Goal: Ask a question: Seek information or help from site administrators or community

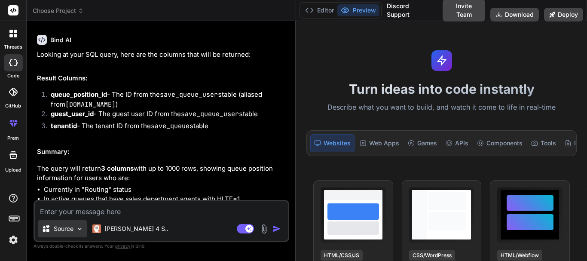
scroll to position [660, 0]
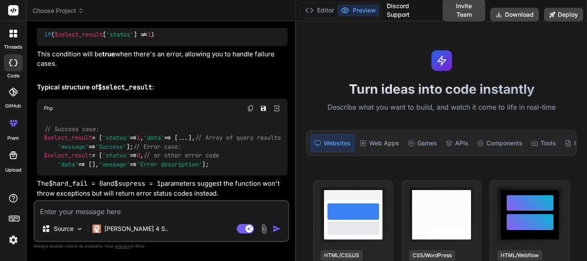
type textarea "G"
type textarea "x"
type textarea "Ge"
type textarea "x"
type textarea "Get"
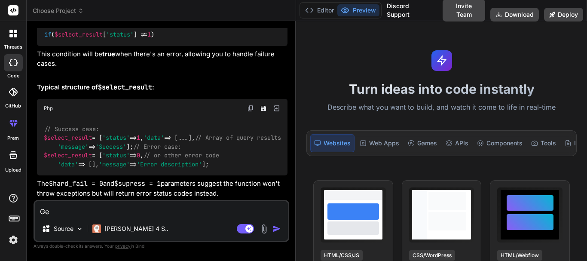
type textarea "x"
type textarea "Gett"
type textarea "x"
type textarea "Getti"
type textarea "x"
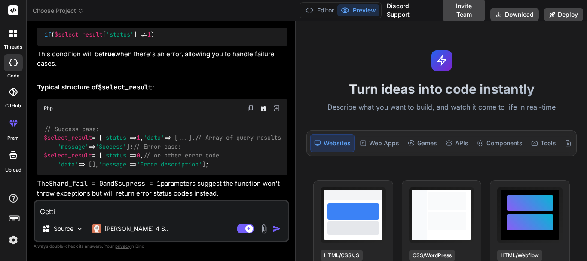
type textarea "Gettin"
type textarea "x"
type textarea "Getting"
type textarea "x"
type textarea "Getting"
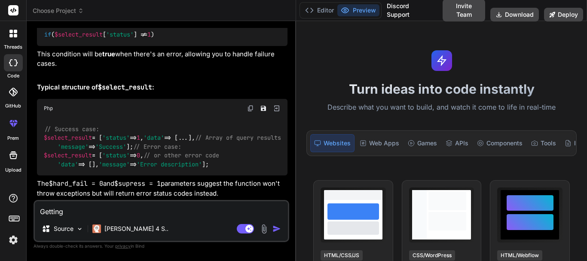
type textarea "x"
type textarea "Getting t"
type textarea "x"
type textarea "Getting th"
type textarea "x"
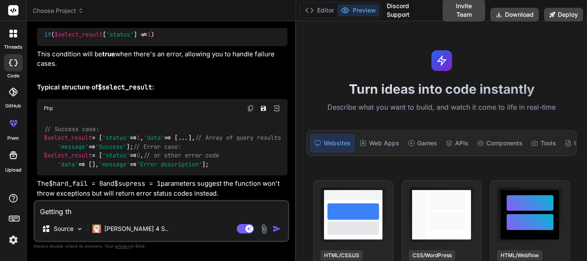
type textarea "Getting thi"
type textarea "x"
type textarea "Getting this"
type textarea "x"
type textarea "Getting this"
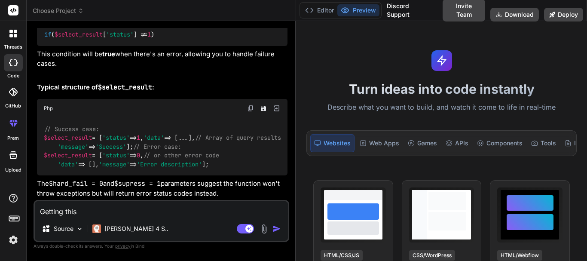
type textarea "x"
type textarea "Getting this i"
type textarea "x"
type textarea "Getting this is"
type textarea "x"
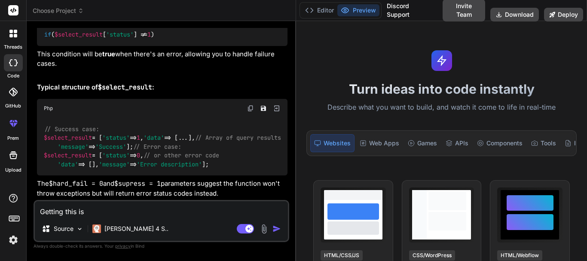
type textarea "Getting this iss"
type textarea "x"
type textarea "Getting this issu"
type textarea "x"
type textarea "Getting this issue"
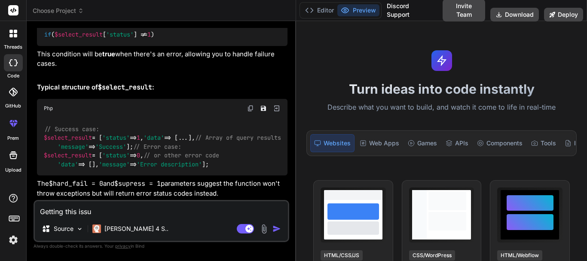
type textarea "x"
type textarea "Getting this issue"
type textarea "x"
type textarea "Getting this issue w"
type textarea "x"
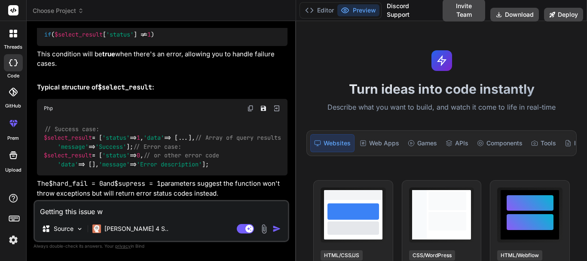
type textarea "Getting this issue wh"
type textarea "x"
type textarea "Getting this issue whe"
type textarea "x"
type textarea "Getting this issue when"
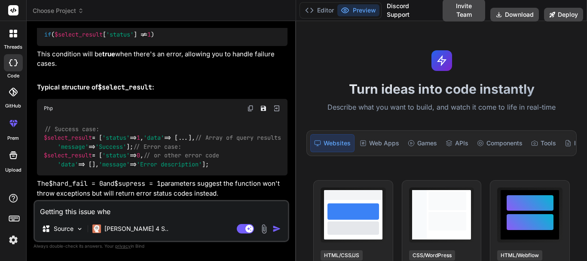
type textarea "x"
type textarea "Getting this issue when"
type textarea "x"
type textarea "Getting this issue when c"
type textarea "x"
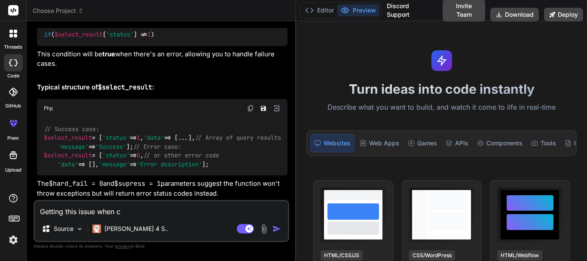
type textarea "Getting this issue when ca"
type textarea "x"
type textarea "Getting this issue when cal"
type textarea "x"
type textarea "Getting this issue when call"
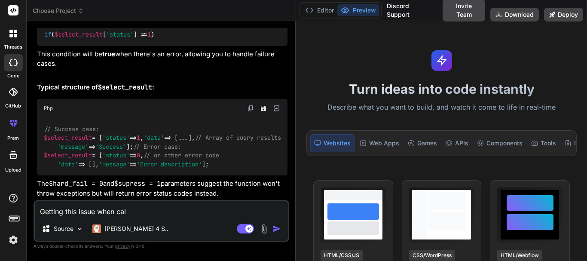
type textarea "x"
type textarea "Getting this issue when calli"
type textarea "x"
type textarea "Getting this issue when callin"
type textarea "x"
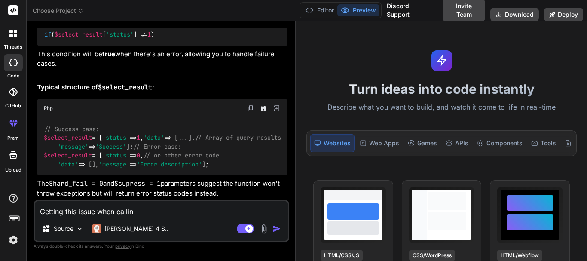
type textarea "Getting this issue when calling"
type textarea "x"
type textarea "Getting this issue when calling"
type textarea "x"
type textarea "Getting this issue when calling a"
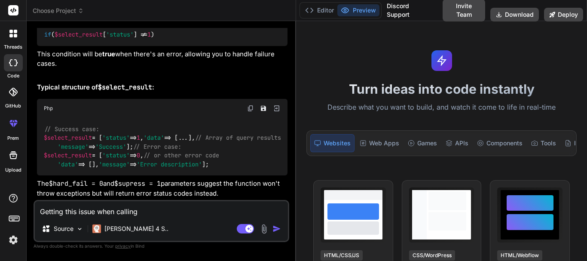
type textarea "x"
type textarea "Getting this issue when calling an"
type textarea "x"
type textarea "Getting this issue when calling an"
type textarea "x"
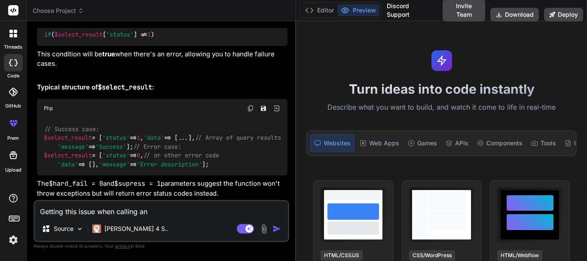
type textarea "Getting this issue when calling an a"
type textarea "x"
type textarea "Getting this issue when calling an ap"
type textarea "x"
type textarea "Getting this issue when calling an api"
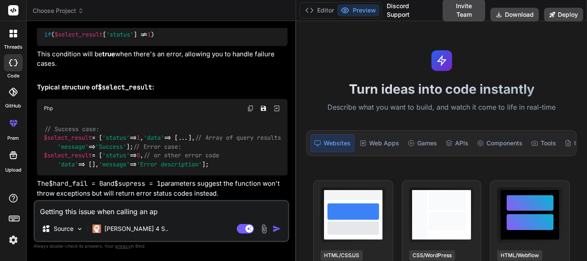
type textarea "x"
type textarea "Getting this issue when calling an api"
type textarea "x"
type textarea "Getting this issue when calling an api"
type textarea "x"
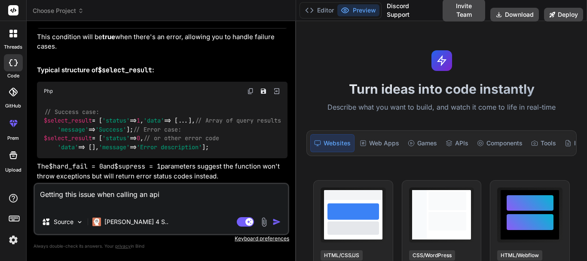
type textarea "Getting this issue when calling an api "message": "fsockopen(): Unable to conne…"
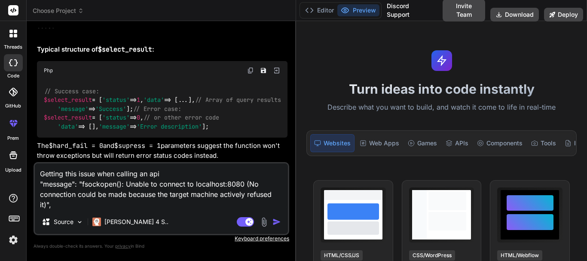
type textarea "x"
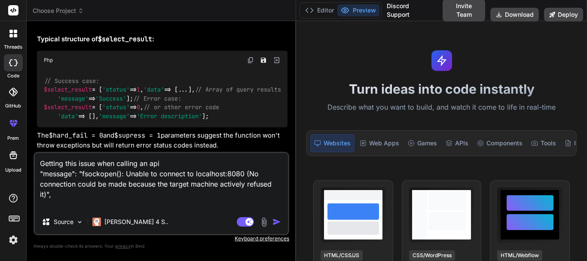
type textarea "Getting this issue when calling an api "message": "fsockopen(): Unable to conne…"
type textarea "x"
type textarea "Getting this issue when calling an api "message": "fsockopen(): Unable to conne…"
type textarea "x"
type textarea "Getting this issue when calling an api "message": "fsockopen(): Unable to conne…"
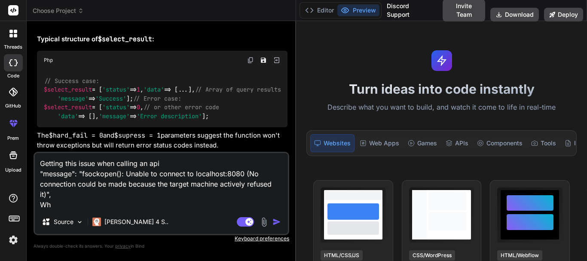
type textarea "x"
type textarea "Getting this issue when calling an api "message": "fsockopen(): Unable to conne…"
type textarea "x"
type textarea "Getting this issue when calling an api "message": "fsockopen(): Unable to conne…"
type textarea "x"
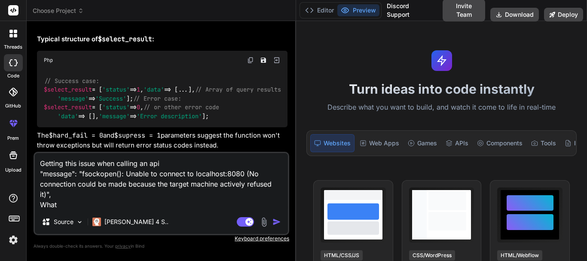
type textarea "Getting this issue when calling an api "message": "fsockopen(): Unable to conne…"
type textarea "x"
type textarea "Getting this issue when calling an api "message": "fsockopen(): Unable to conne…"
type textarea "x"
type textarea "Getting this issue when calling an api "message": "fsockopen(): Unable to conne…"
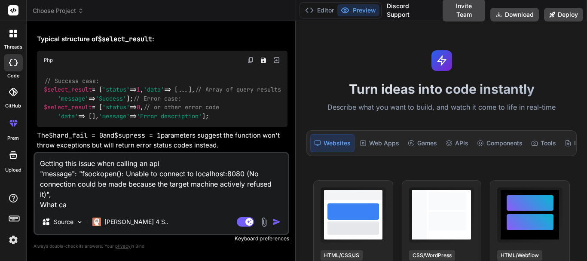
type textarea "x"
type textarea "Getting this issue when calling an api "message": "fsockopen(): Unable to conne…"
type textarea "x"
type textarea "Getting this issue when calling an api "message": "fsockopen(): Unable to conne…"
type textarea "x"
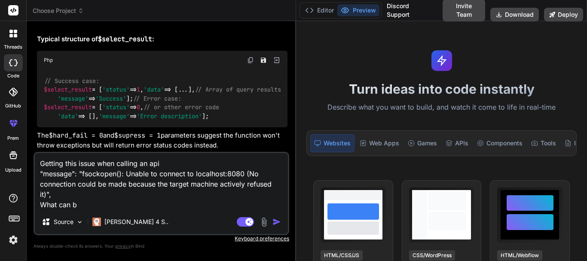
type textarea "Getting this issue when calling an api "message": "fsockopen(): Unable to conne…"
type textarea "x"
type textarea "Getting this issue when calling an api "message": "fsockopen(): Unable to conne…"
type textarea "x"
type textarea "Getting this issue when calling an api "message": "fsockopen(): Unable to conne…"
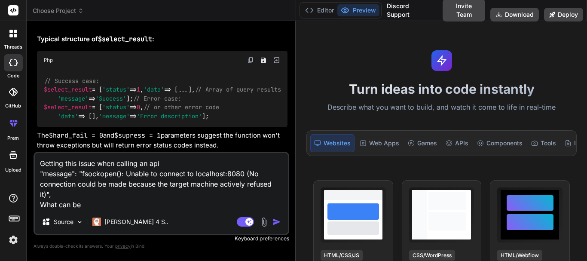
type textarea "x"
type textarea "Getting this issue when calling an api "message": "fsockopen(): Unable to conne…"
type textarea "x"
type textarea "Getting this issue when calling an api "message": "fsockopen(): Unable to conne…"
type textarea "x"
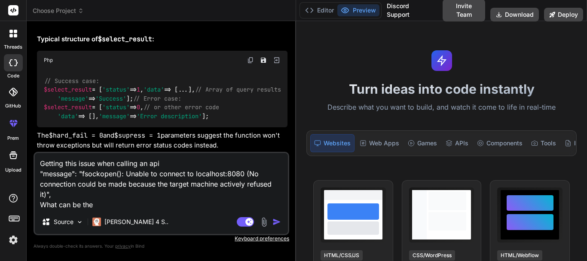
type textarea "Getting this issue when calling an api "message": "fsockopen(): Unable to conne…"
type textarea "x"
type textarea "Getting this issue when calling an api "message": "fsockopen(): Unable to conne…"
type textarea "x"
type textarea "Getting this issue when calling an api "message": "fsockopen(): Unable to conne…"
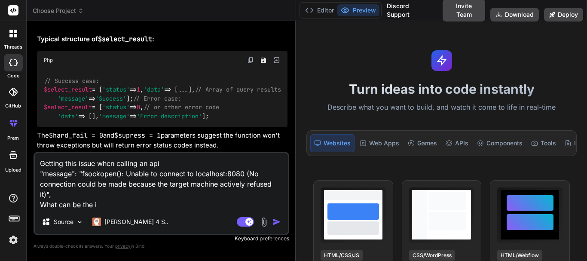
type textarea "x"
type textarea "Getting this issue when calling an api "message": "fsockopen(): Unable to conne…"
type textarea "x"
type textarea "Getting this issue when calling an api "message": "fsockopen(): Unable to conne…"
type textarea "x"
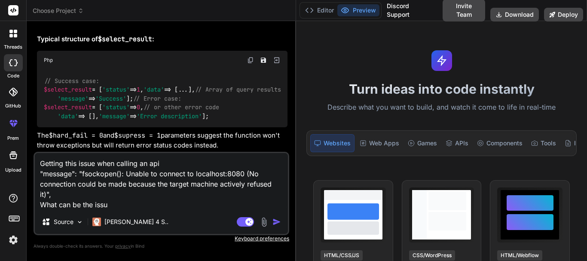
type textarea "Getting this issue when calling an api "message": "fsockopen(): Unable to conne…"
type textarea "x"
type textarea "Getting this issue when calling an api "message": "fsockopen(): Unable to conne…"
type textarea "x"
type textarea "Getting this issue when calling an api "message": "fsockopen(): Unable to conne…"
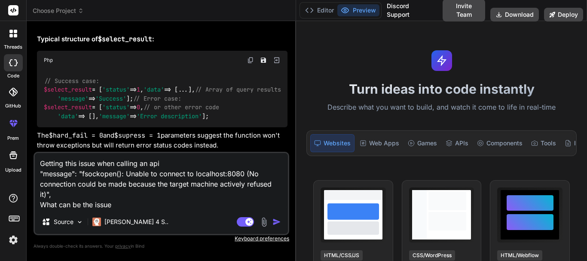
type textarea "x"
type textarea "Getting this issue when calling an api "message": "fsockopen(): Unable to conne…"
type textarea "x"
type textarea "Getting this issue when calling an api "message": "fsockopen(): Unable to conne…"
type textarea "x"
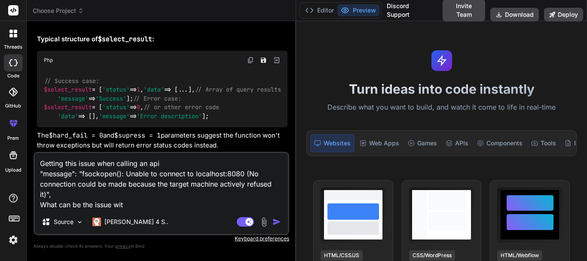
type textarea "Getting this issue when calling an api "message": "fsockopen(): Unable to conne…"
type textarea "x"
type textarea "Getting this issue when calling an api "message": "fsockopen(): Unable to conne…"
type textarea "x"
type textarea "Getting this issue when calling an api "message": "fsockopen(): Unable to conne…"
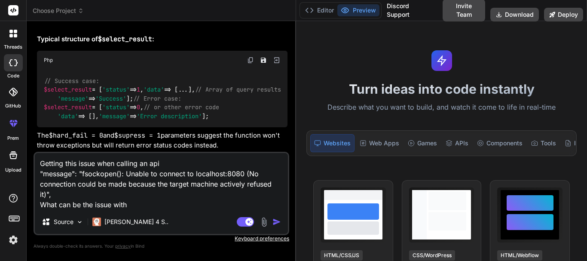
type textarea "x"
type textarea "Getting this issue when calling an api "message": "fsockopen(): Unable to conne…"
type textarea "x"
type textarea "Getting this issue when calling an api "message": "fsockopen(): Unable to conne…"
type textarea "x"
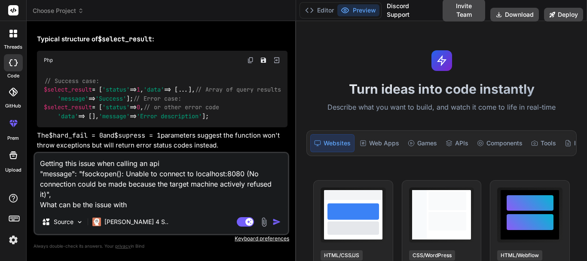
type textarea "Getting this issue when calling an api "message": "fsockopen(): Unable to conne…"
type textarea "x"
type textarea "Getting this issue when calling an api "message": "fsockopen(): Unable to conne…"
type textarea "x"
type textarea "Getting this issue when calling an api "message": "fsockopen(): Unable to conne…"
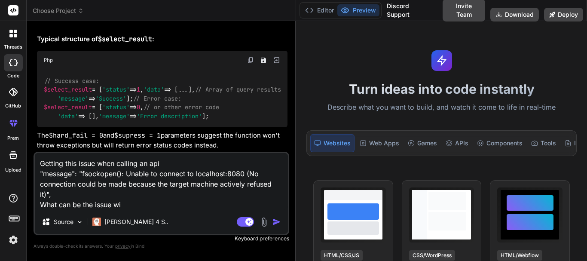
type textarea "x"
type textarea "Getting this issue when calling an api "message": "fsockopen(): Unable to conne…"
type textarea "x"
type textarea "Getting this issue when calling an api "message": "fsockopen(): Unable to conne…"
type textarea "x"
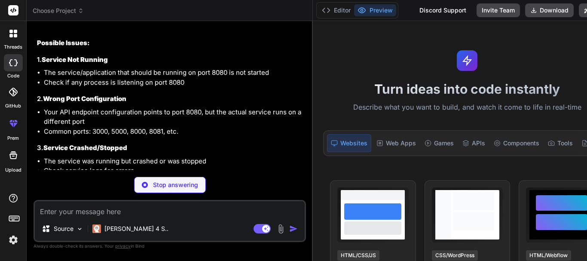
scroll to position [897, 0]
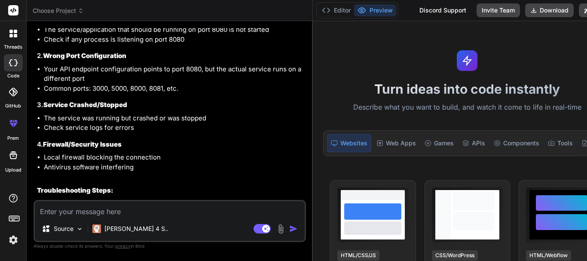
type textarea "x"
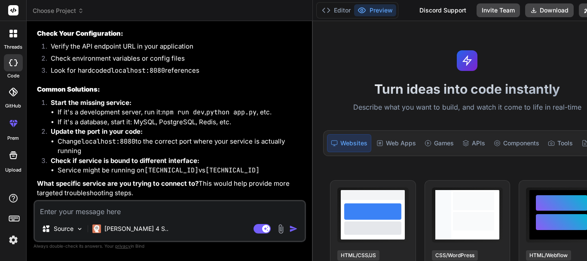
scroll to position [1179, 0]
click at [54, 215] on textarea at bounding box center [170, 208] width 270 height 15
paste textarea "Hi @[PERSON_NAME], Could you help to run this Curl request in my local environm…"
type textarea "Hi @[PERSON_NAME], Could you help to run this Curl request in my local environm…"
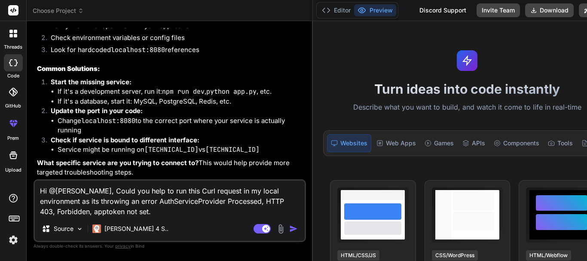
type textarea "x"
type textarea "Hi @[PERSON_NAME], Could you help to run this Curl request in my local environm…"
type textarea "x"
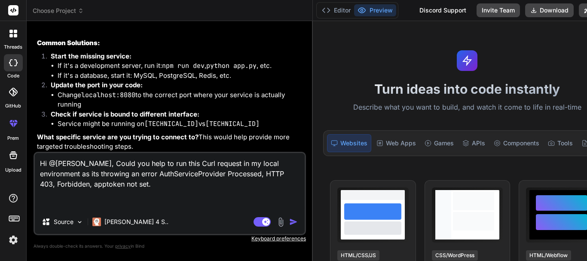
type textarea "Hi @[PERSON_NAME], Could you help to run this Curl request in my local environm…"
type textarea "x"
type textarea "Hi @[PERSON_NAME], Could you help to run this Curl request in my local environm…"
type textarea "x"
type textarea "Hi @[PERSON_NAME], Could you help to run this Curl request in my local environm…"
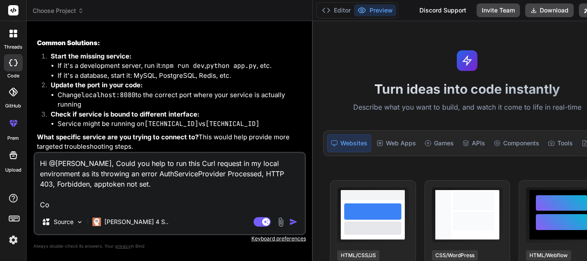
type textarea "x"
type textarea "Hi @[PERSON_NAME], Could you help to run this Curl request in my local environm…"
type textarea "x"
type textarea "Hi @[PERSON_NAME], Could you help to run this Curl request in my local environm…"
type textarea "x"
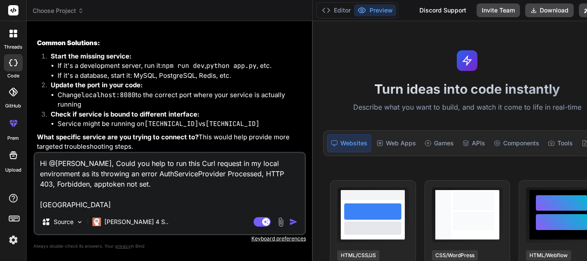
type textarea "Hi @[PERSON_NAME], Could you help to run this Curl request in my local environm…"
type textarea "x"
type textarea "Hi @[PERSON_NAME], Could you help to run this Curl request in my local environm…"
type textarea "x"
type textarea "Hi @[PERSON_NAME], Could you help to run this Curl request in my local environm…"
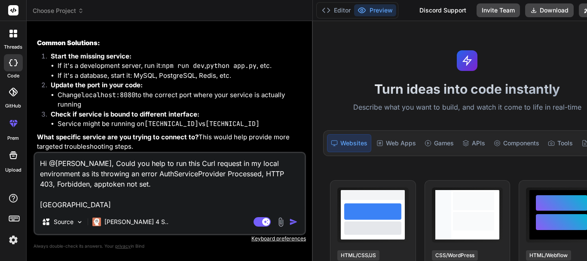
type textarea "x"
type textarea "Hi @[PERSON_NAME], Could you help to run this Curl request in my local environm…"
type textarea "x"
type textarea "Hi @[PERSON_NAME], Could you help to run this Curl request in my local environm…"
type textarea "x"
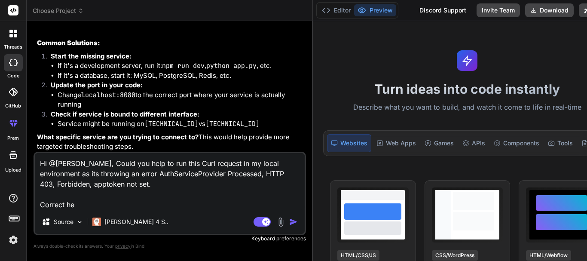
type textarea "Hi @[PERSON_NAME], Could you help to run this Curl request in my local environm…"
type textarea "x"
type textarea "Hi @[PERSON_NAME], Could you help to run this Curl request in my local environm…"
type textarea "x"
type textarea "Hi @[PERSON_NAME], Could you help to run this Curl request in my local environm…"
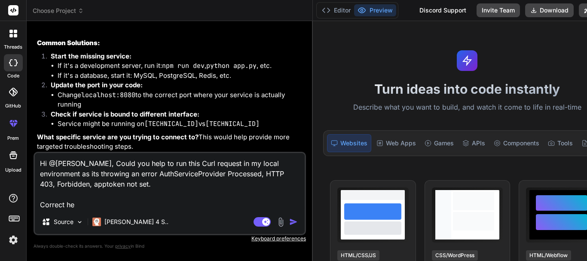
type textarea "x"
type textarea "Hi @[PERSON_NAME], Could you help to run this Curl request in my local environm…"
type textarea "x"
type textarea "Hi @[PERSON_NAME], Could you help to run this Curl request in my local environm…"
type textarea "x"
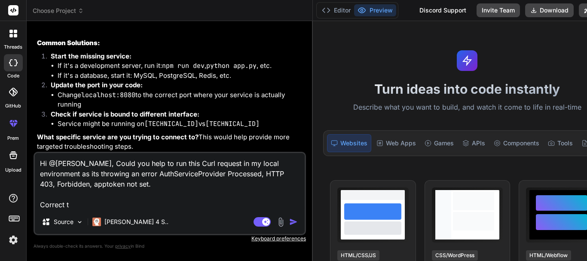
type textarea "Hi @[PERSON_NAME], Could you help to run this Curl request in my local environm…"
type textarea "x"
type textarea "Hi @[PERSON_NAME], Could you help to run this Curl request in my local environm…"
type textarea "x"
type textarea "Hi @[PERSON_NAME], Could you help to run this Curl request in my local environm…"
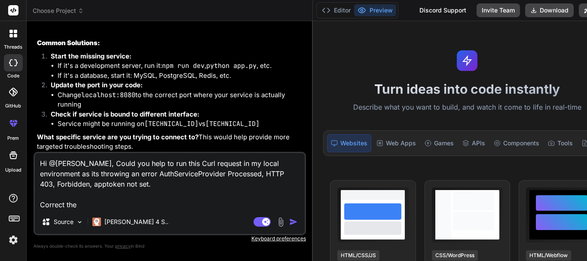
type textarea "x"
type textarea "Hi @[PERSON_NAME], Could you help to run this Curl request in my local environm…"
type textarea "x"
type textarea "Hi @[PERSON_NAME], Could you help to run this Curl request in my local environm…"
type textarea "x"
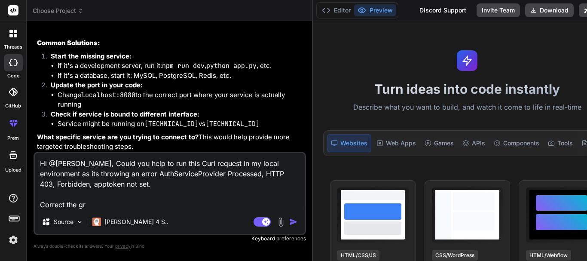
type textarea "Hi @[PERSON_NAME], Could you help to run this Curl request in my local environm…"
type textarea "x"
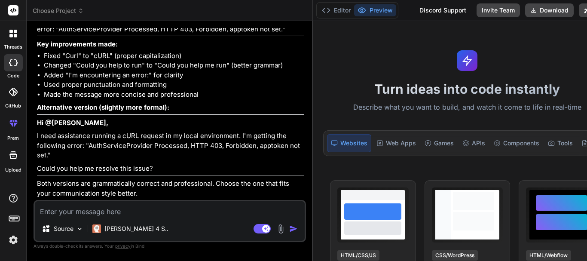
scroll to position [1482, 0]
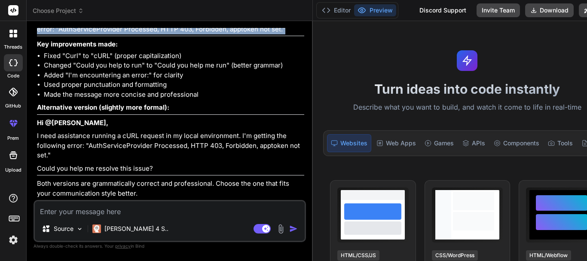
drag, startPoint x: 93, startPoint y: 104, endPoint x: 36, endPoint y: 88, distance: 59.6
click at [36, 88] on div "Bind AI Looking at your SQL query, here are the columns that will be returned: …" at bounding box center [170, 114] width 271 height 172
click at [106, 34] on p "Could you help me run this cURL request in my local environment? I'm encounteri…" at bounding box center [170, 24] width 267 height 19
drag, startPoint x: 89, startPoint y: 106, endPoint x: 38, endPoint y: 87, distance: 54.7
click at [38, 34] on p "Could you help me run this cURL request in my local environment? I'm encounteri…" at bounding box center [170, 24] width 267 height 19
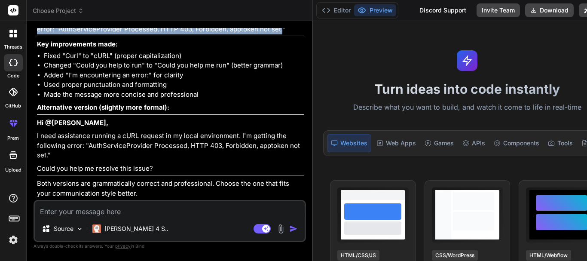
copy p "Could you help me run this cURL request in my local environment? I'm encounteri…"
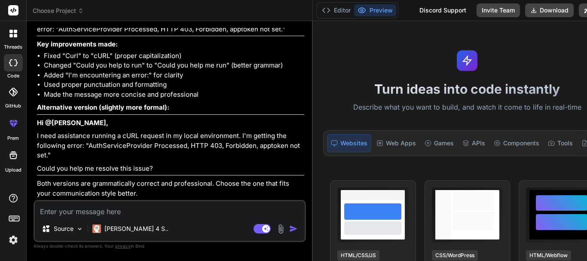
click at [159, 34] on p "Could you help me run this cURL request in my local environment? I'm encounteri…" at bounding box center [170, 24] width 267 height 19
